Goal: Task Accomplishment & Management: Manage account settings

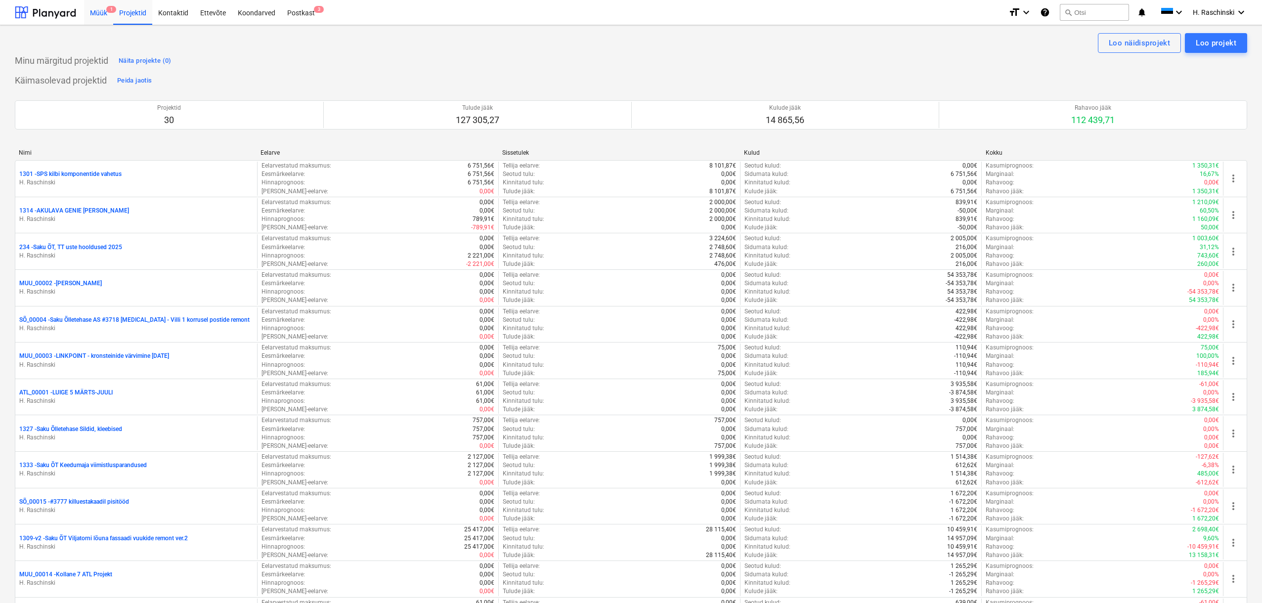
click at [102, 13] on div "Müük 1" at bounding box center [98, 12] width 29 height 25
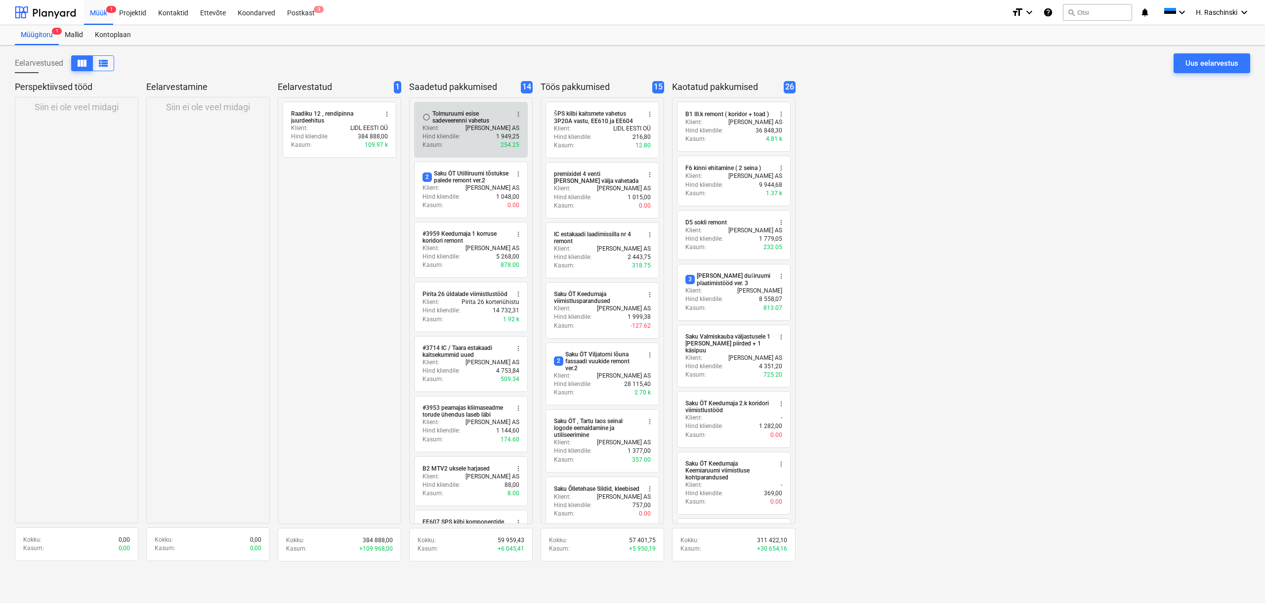
click at [478, 129] on p "[PERSON_NAME] AS" at bounding box center [493, 128] width 54 height 8
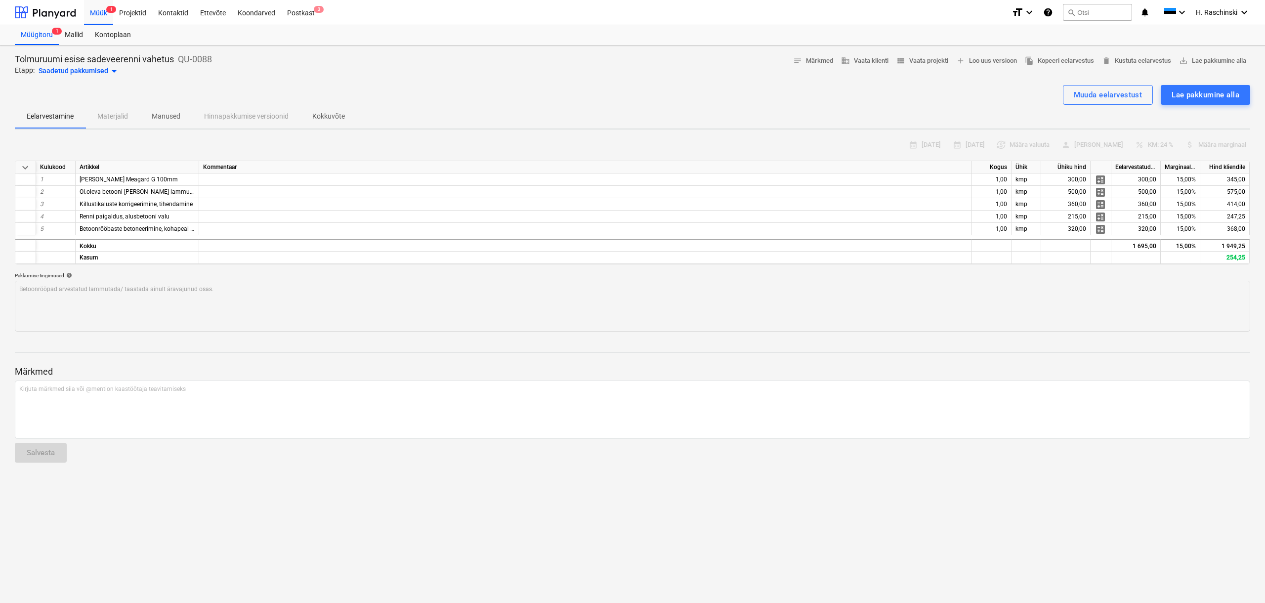
click at [104, 70] on div "Saadetud pakkumised arrow_drop_down" at bounding box center [80, 71] width 82 height 12
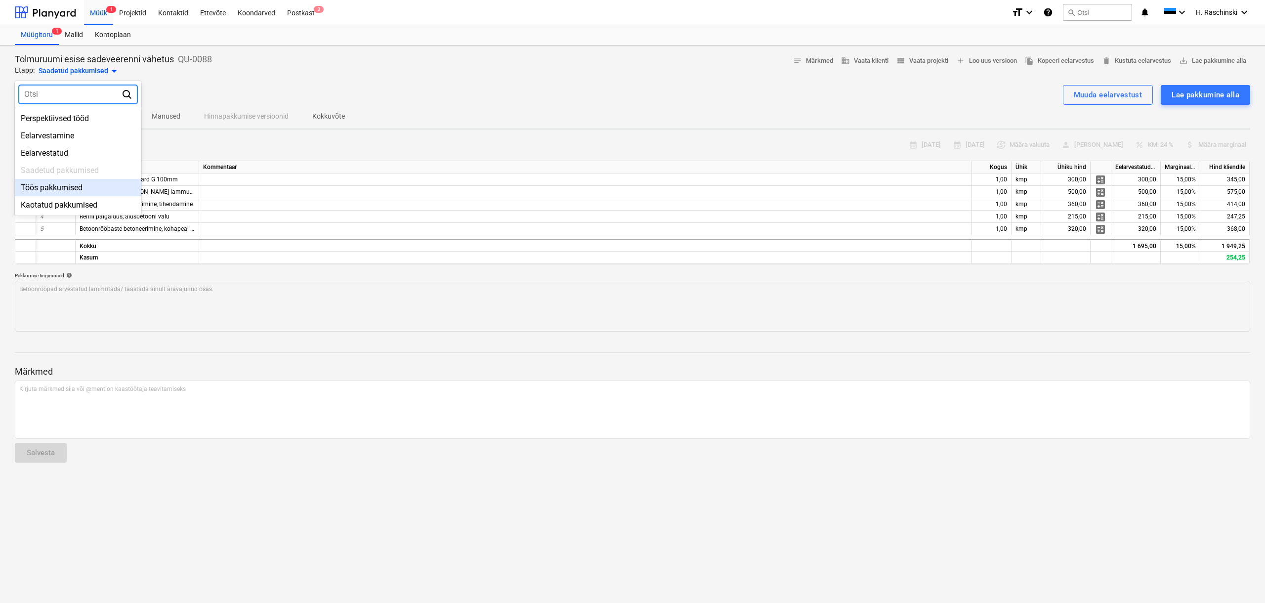
click at [47, 184] on div "Töös pakkumised" at bounding box center [78, 187] width 127 height 17
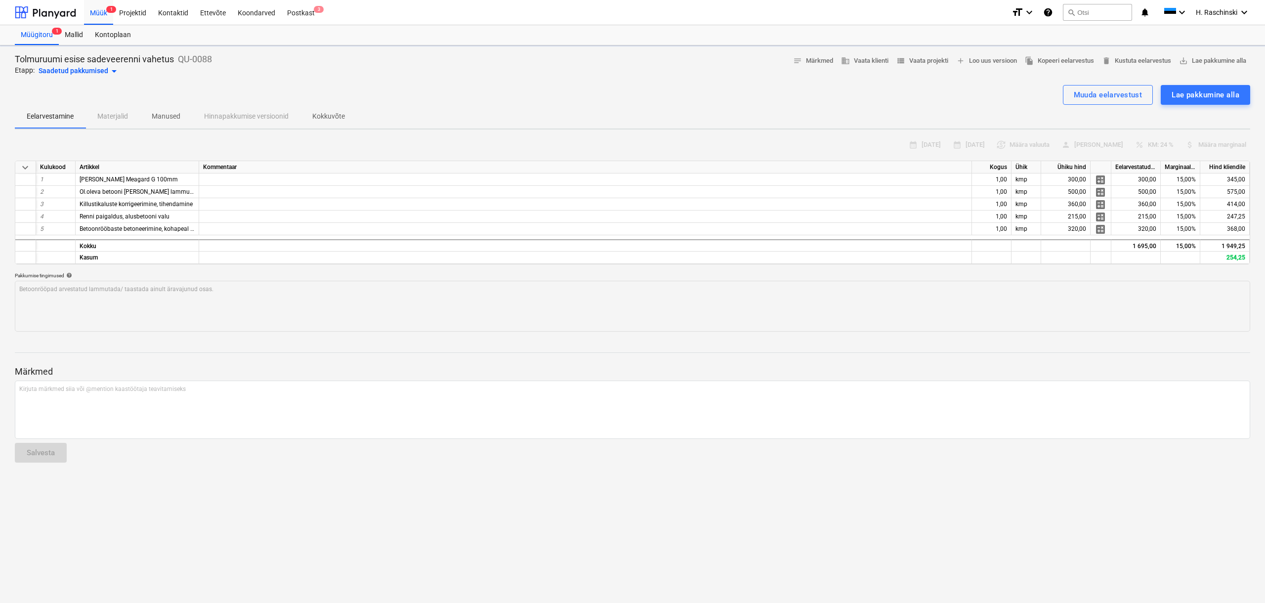
type textarea "x"
click at [135, 12] on div "Projektid" at bounding box center [132, 12] width 39 height 25
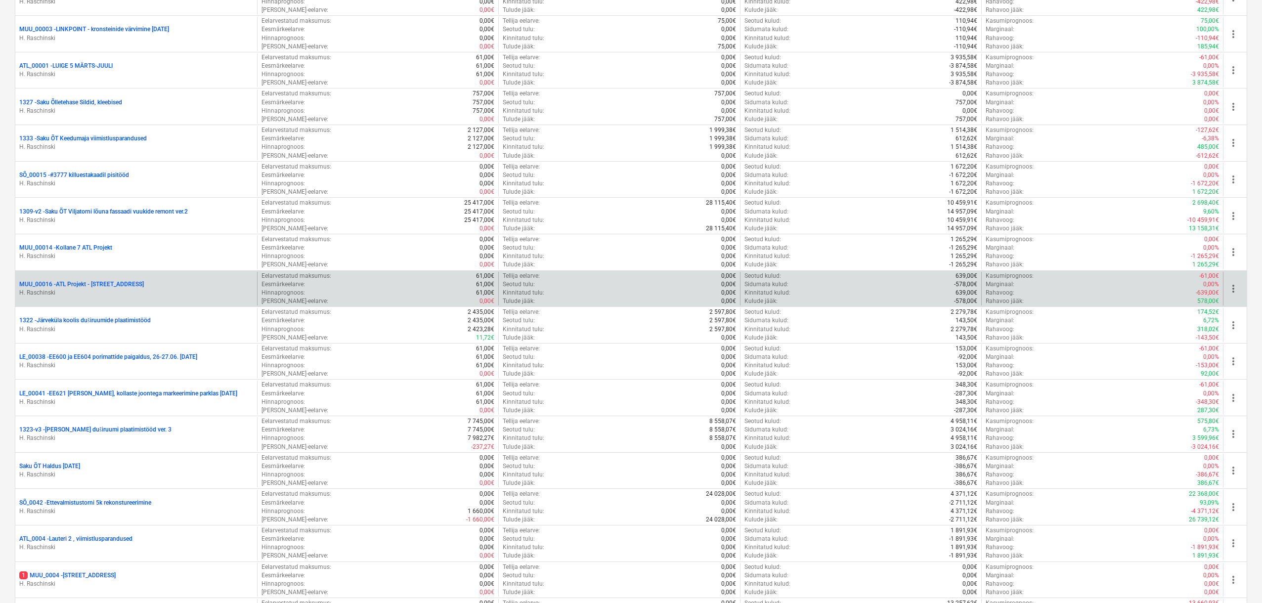
scroll to position [326, 0]
